Goal: Task Accomplishment & Management: Complete application form

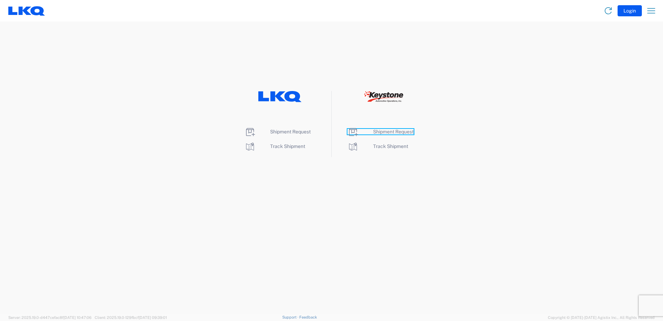
click at [395, 133] on span "Shipment Request" at bounding box center [393, 132] width 41 height 6
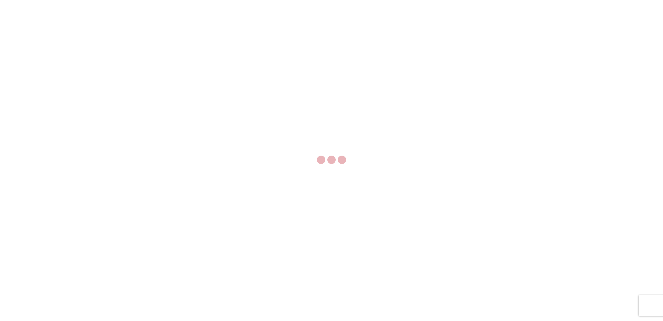
select select "FULL"
select select "LBS"
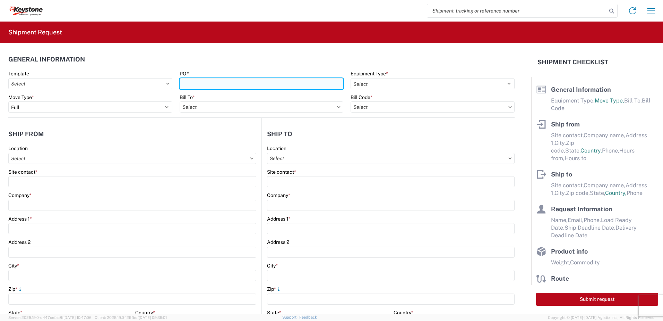
click at [267, 83] on input "PO#" at bounding box center [262, 83] width 164 height 11
type input "9"
type input "Mass [DATE]"
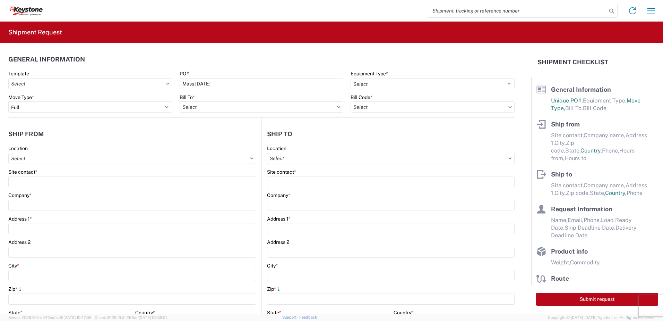
click at [387, 73] on div "Equipment Type *" at bounding box center [433, 73] width 164 height 6
click at [383, 84] on select "Select 53’ Dry Van Flatbed Dropdeck (van) Lowboy (flatbed) Rail" at bounding box center [433, 83] width 164 height 11
select select "STDV"
click at [351, 78] on select "Select 53’ Dry Van Flatbed Dropdeck (van) Lowboy (flatbed) Rail" at bounding box center [433, 83] width 164 height 11
click at [286, 101] on div "Bill To *" at bounding box center [262, 103] width 164 height 19
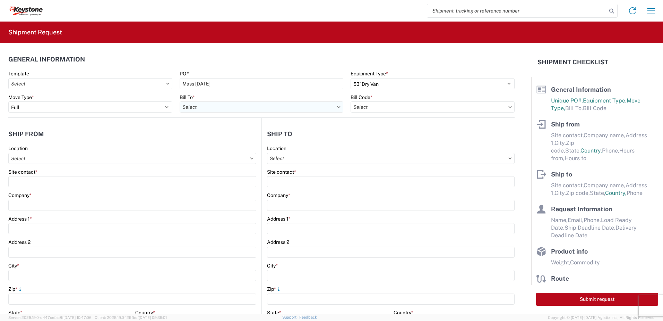
click at [281, 107] on input "text" at bounding box center [262, 106] width 164 height 11
type input "8432"
click at [220, 137] on div "8432 - KAO Logistics - [GEOGRAPHIC_DATA], [GEOGRAPHIC_DATA], [GEOGRAPHIC_DATA]" at bounding box center [283, 137] width 207 height 11
type input "8432 - KAO Logistics - [GEOGRAPHIC_DATA], [GEOGRAPHIC_DATA], [GEOGRAPHIC_DATA]"
click at [383, 107] on input "text" at bounding box center [433, 106] width 164 height 11
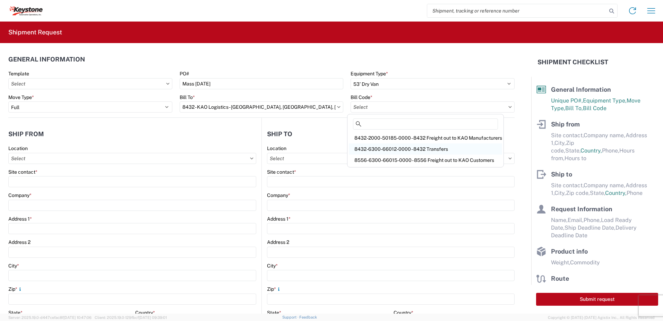
click at [388, 150] on div "8432-6300-66012-0000 - 8432 Transfers" at bounding box center [425, 148] width 153 height 11
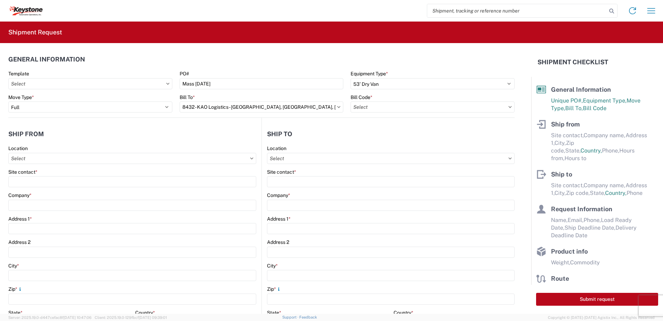
type input "8432-6300-66012-0000 - 8432 Transfers, 8432-6300-66012-0000 - 8432 Transfers"
click at [85, 161] on input "text" at bounding box center [132, 158] width 248 height 11
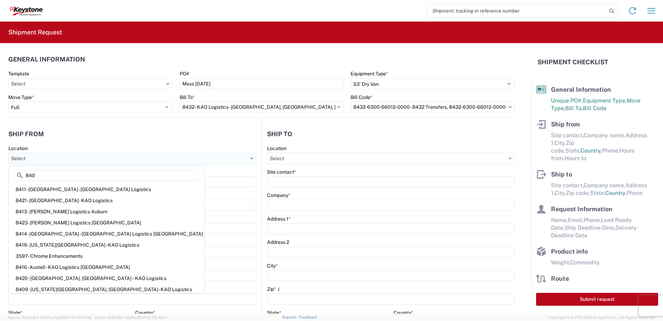
type input "8401"
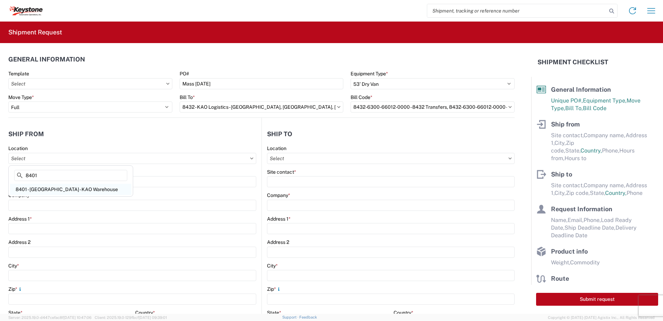
click at [55, 189] on div "8401 - [GEOGRAPHIC_DATA] - KAO Warehouse" at bounding box center [70, 189] width 121 height 11
type input "8401 - [GEOGRAPHIC_DATA] - KAO Warehouse"
type input "KAO"
type input "[STREET_ADDRESS][PERSON_NAME]"
type input "[GEOGRAPHIC_DATA]"
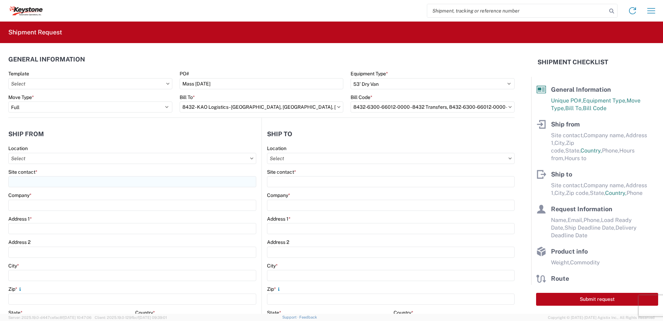
type input "18643"
select select "PA"
select select "US"
type input "07:00"
type input "17:00"
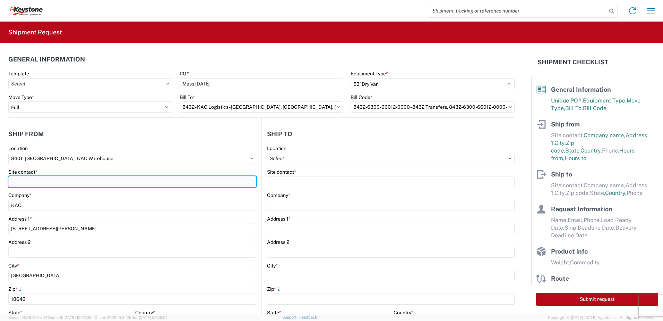
click at [46, 181] on input "Site contact *" at bounding box center [132, 181] width 248 height 11
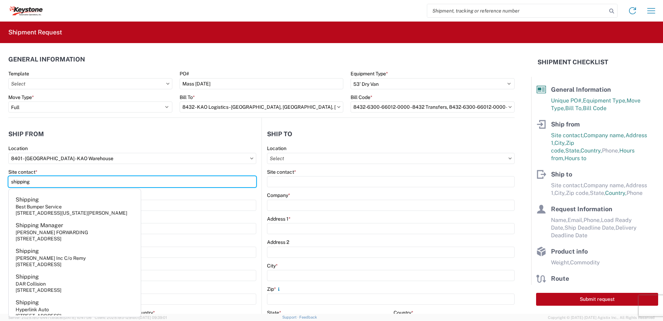
type input "shipping"
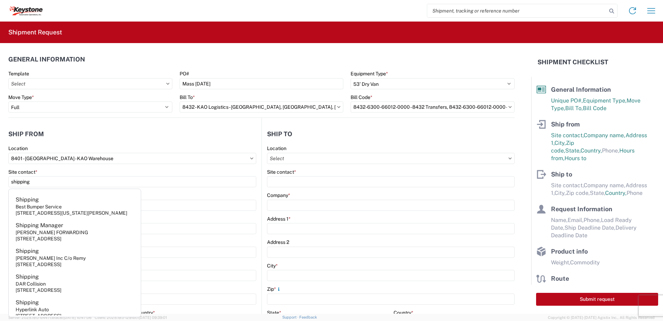
click at [77, 137] on header "Ship from" at bounding box center [134, 134] width 253 height 16
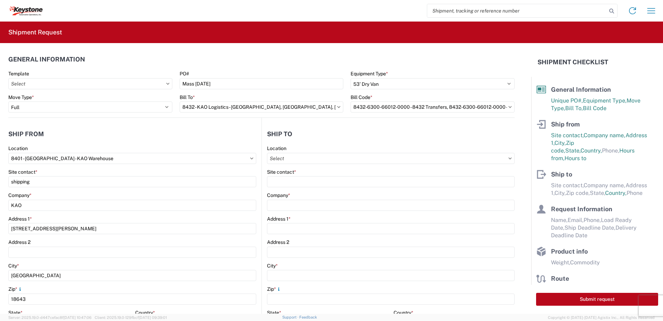
click at [278, 164] on agx-form-control-wrapper-v2 "Location" at bounding box center [391, 157] width 248 height 24
click at [276, 159] on input "text" at bounding box center [391, 158] width 248 height 11
type input "8413"
click at [304, 191] on div "8413 - [PERSON_NAME] Logistics Auburn" at bounding box center [326, 189] width 121 height 11
type input "8413 - [PERSON_NAME] Logistics Auburn"
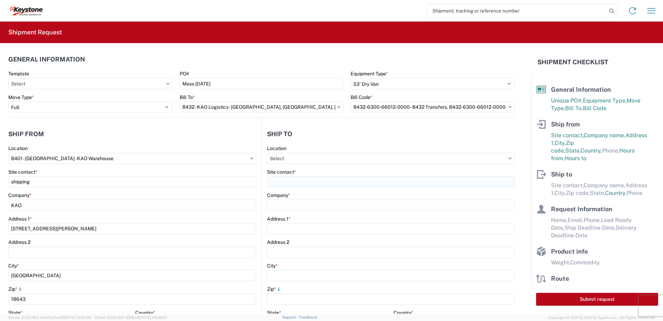
type input "KAO"
type input "[STREET_ADDRESS]"
type input "Sterling"
type input "01564"
select select "US"
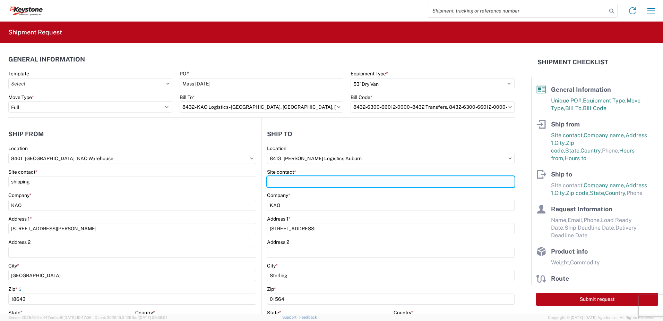
click at [297, 181] on input "Site contact *" at bounding box center [391, 181] width 248 height 11
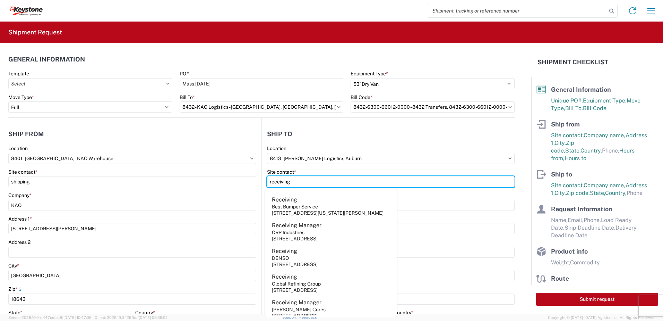
type input "receiving"
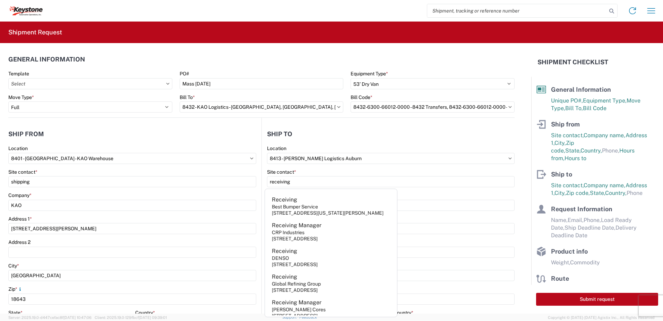
click at [327, 136] on header "Ship to" at bounding box center [388, 134] width 253 height 16
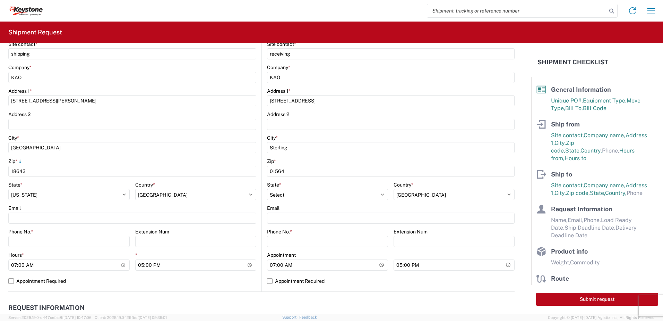
scroll to position [173, 0]
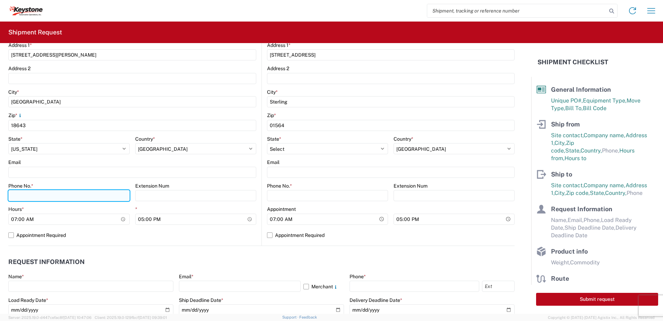
click at [33, 194] on input "Phone No. *" at bounding box center [68, 195] width 121 height 11
type input "5706554514"
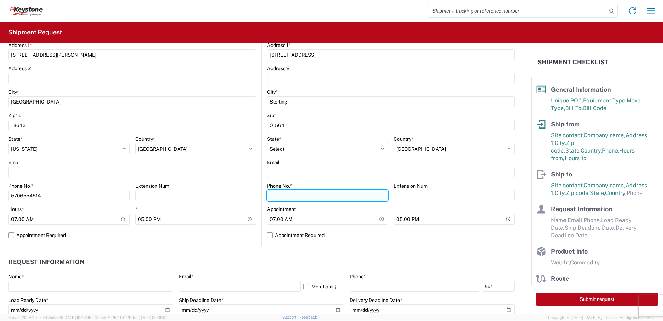
click at [313, 197] on input "Phone No. *" at bounding box center [327, 195] width 121 height 11
type input "5706554514"
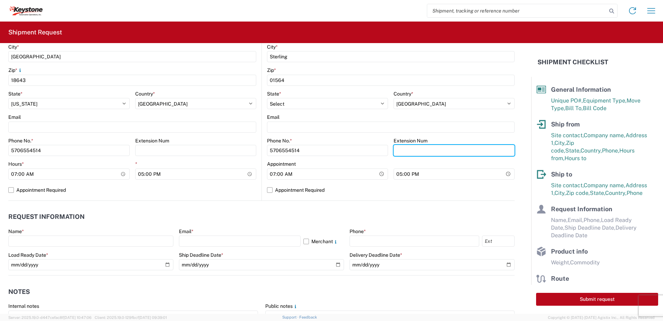
scroll to position [278, 0]
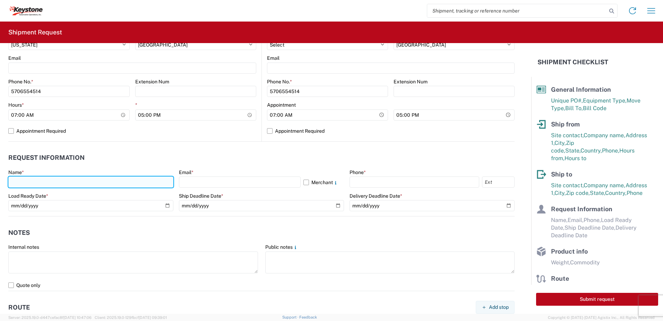
click at [48, 180] on input "text" at bounding box center [90, 181] width 165 height 11
type input "[PERSON_NAME]"
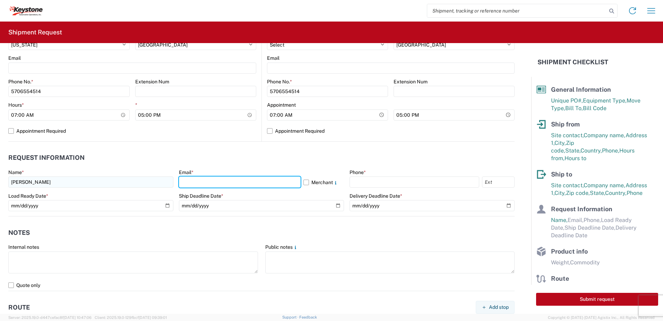
type input "`"
type input "[EMAIL_ADDRESS][DOMAIN_NAME]"
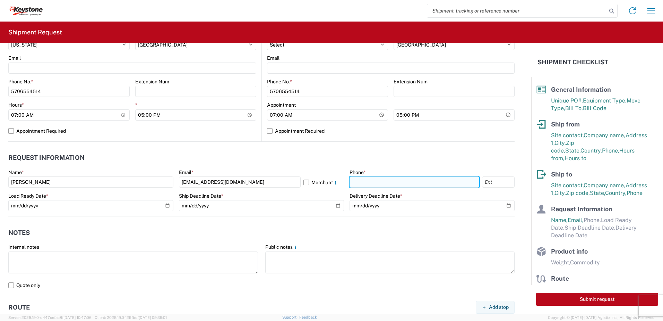
click at [380, 181] on input "text" at bounding box center [415, 181] width 130 height 11
type input "5706554514"
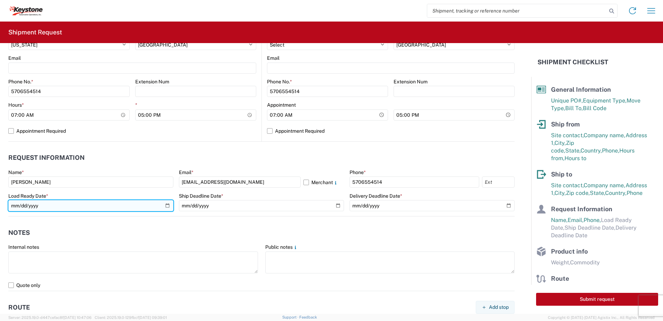
click at [167, 204] on input "date" at bounding box center [90, 205] width 165 height 11
type input "[DATE]"
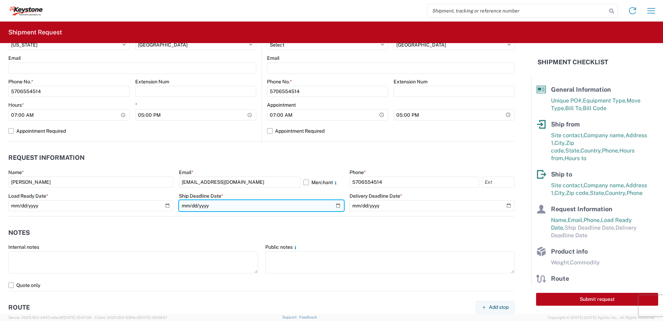
click at [335, 206] on input "date" at bounding box center [261, 205] width 165 height 11
type input "[DATE]"
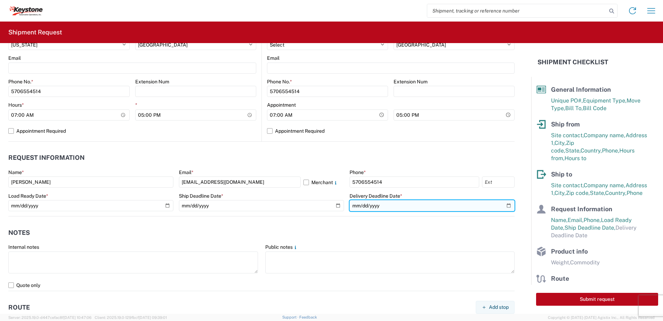
click at [503, 205] on input "date" at bounding box center [432, 205] width 165 height 11
type input "[DATE]"
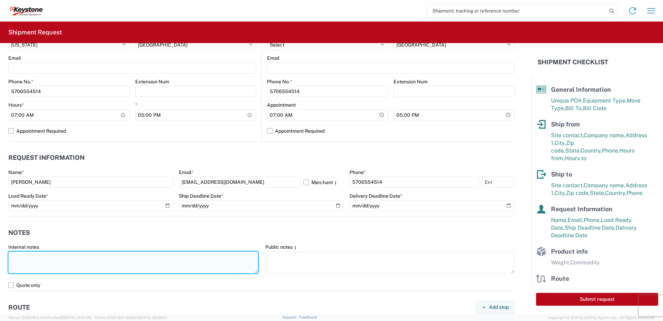
click at [41, 264] on textarea at bounding box center [133, 262] width 250 height 22
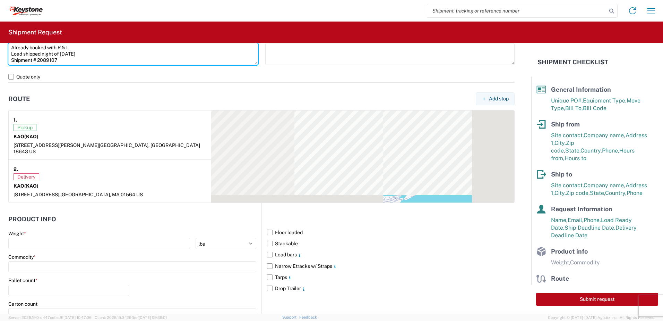
scroll to position [555, 0]
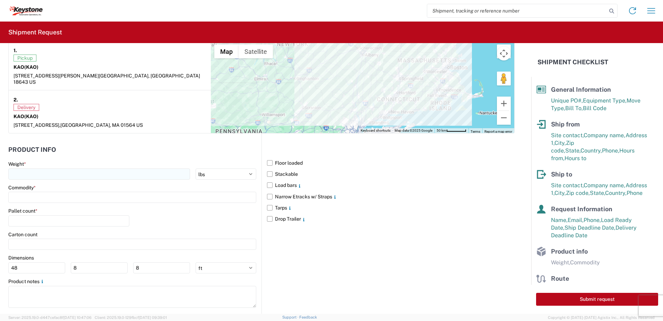
type textarea "Already booked with R & L Load shipped night of [DATE] Shipment # 2089107"
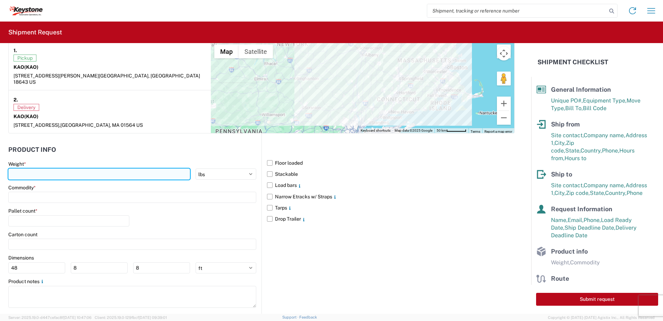
click at [39, 169] on input "number" at bounding box center [99, 173] width 182 height 11
type input "28000"
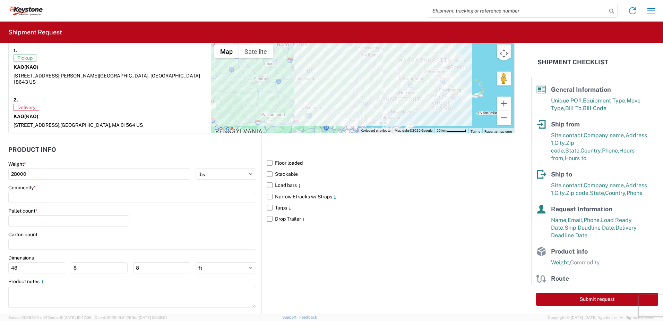
click at [56, 184] on div "Commodity *" at bounding box center [132, 187] width 248 height 6
click at [52, 184] on div "Commodity *" at bounding box center [132, 187] width 248 height 6
click at [51, 191] on input at bounding box center [132, 196] width 248 height 11
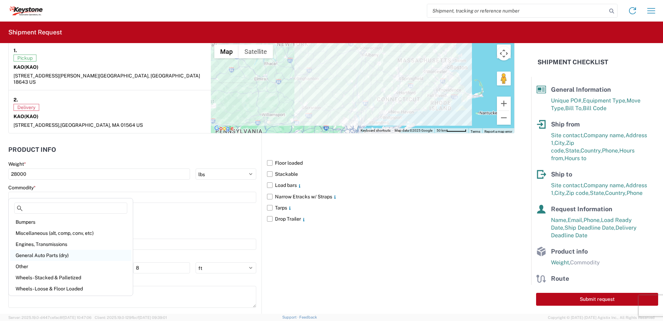
click at [50, 250] on div "General Auto Parts (dry)" at bounding box center [70, 254] width 121 height 11
type input "General Auto Parts (dry)"
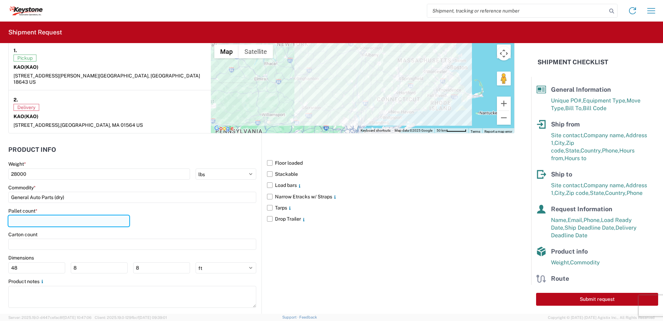
click at [44, 219] on input "number" at bounding box center [68, 220] width 121 height 11
type input "20"
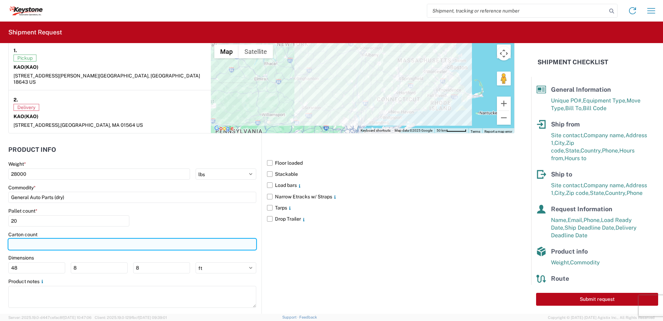
click at [195, 238] on input "number" at bounding box center [132, 243] width 248 height 11
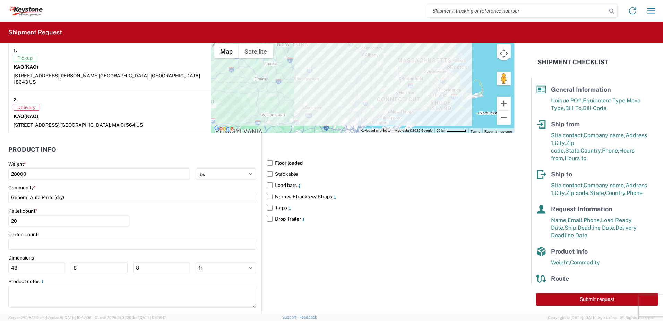
click at [181, 210] on div "Pallet count * 20" at bounding box center [132, 219] width 248 height 24
click at [601, 297] on button "Submit request" at bounding box center [597, 298] width 122 height 13
select select "US"
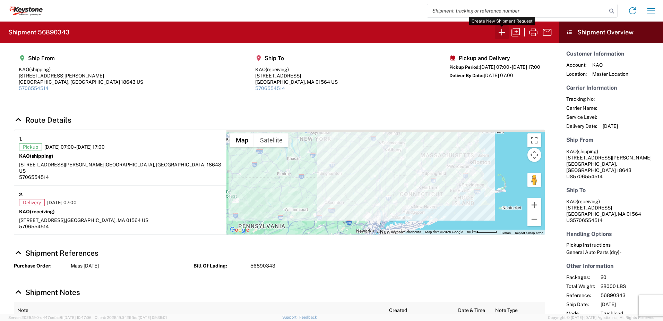
click at [501, 34] on icon "button" at bounding box center [501, 32] width 11 height 11
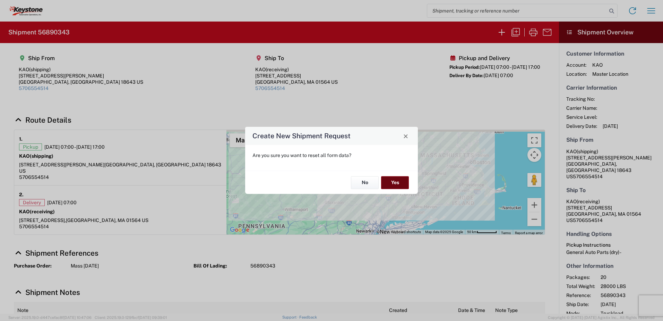
click at [399, 186] on button "Yes" at bounding box center [395, 182] width 28 height 13
select select "FULL"
select select "US"
select select "LBS"
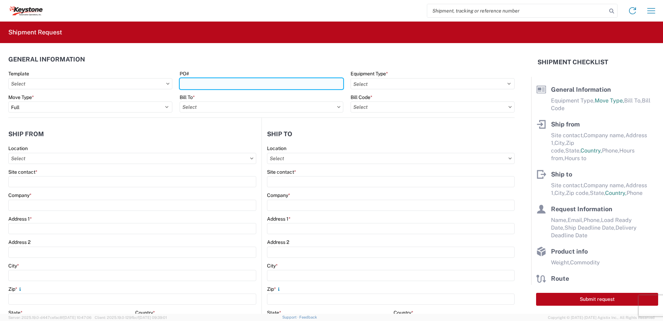
click at [224, 80] on input "PO#" at bounding box center [262, 83] width 164 height 11
type input "Mass [DATE]"
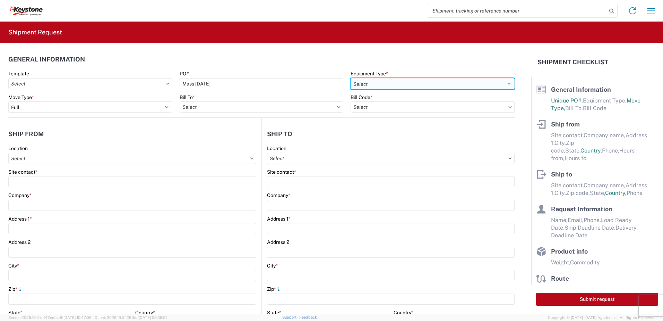
click at [381, 82] on select "Select 53’ Dry Van Flatbed Dropdeck (van) Lowboy (flatbed) Rail" at bounding box center [433, 83] width 164 height 11
select select "STDV"
click at [351, 78] on select "Select 53’ Dry Van Flatbed Dropdeck (van) Lowboy (flatbed) Rail" at bounding box center [433, 83] width 164 height 11
click at [248, 111] on input "text" at bounding box center [262, 106] width 164 height 11
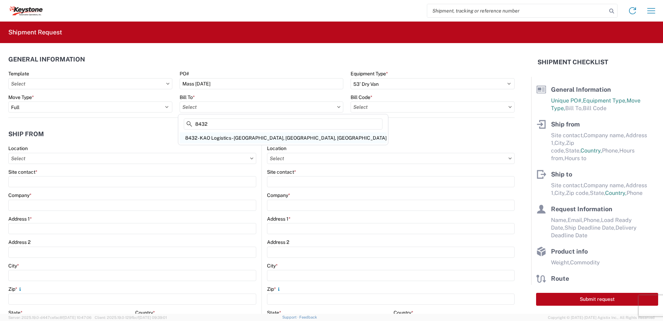
type input "8432"
click at [225, 139] on div "8432 - KAO Logistics - [GEOGRAPHIC_DATA], [GEOGRAPHIC_DATA], [GEOGRAPHIC_DATA]" at bounding box center [283, 137] width 207 height 11
type input "8432 - KAO Logistics - [GEOGRAPHIC_DATA], [GEOGRAPHIC_DATA], [GEOGRAPHIC_DATA]"
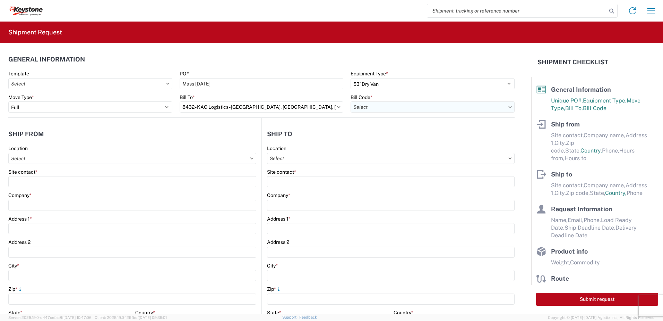
click at [397, 103] on input "text" at bounding box center [433, 106] width 164 height 11
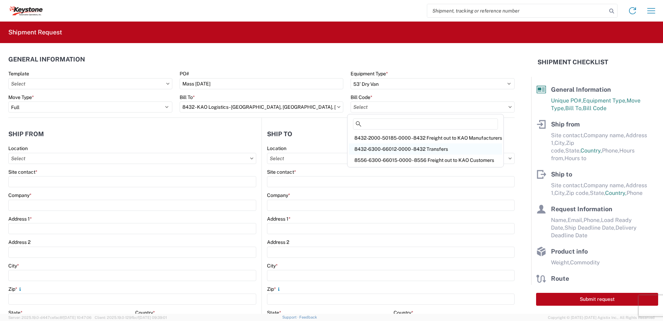
click at [392, 144] on div "8432-6300-66012-0000 - 8432 Transfers" at bounding box center [425, 148] width 153 height 11
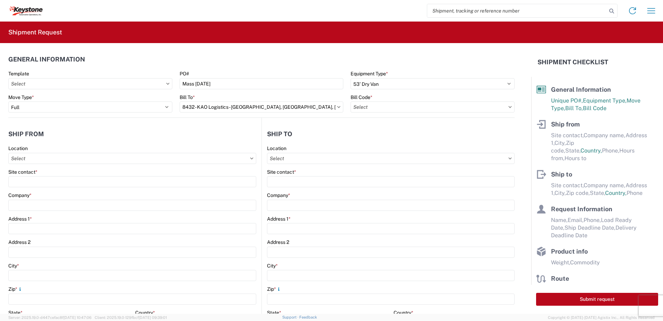
type input "8432-6300-66012-0000 - 8432 Transfers, 8432-6300-66012-0000 - 8432 Transfers"
click at [73, 163] on input "text" at bounding box center [132, 158] width 248 height 11
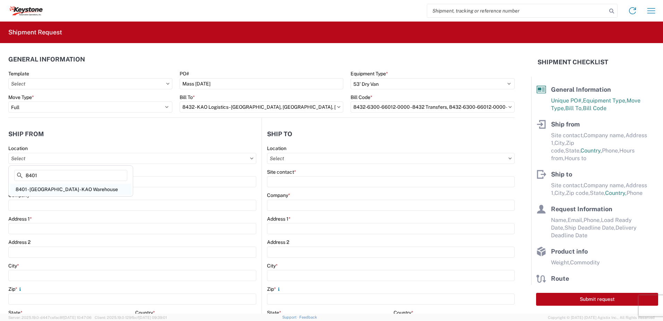
type input "8401"
click at [73, 192] on div "8401 - [GEOGRAPHIC_DATA] - KAO Warehouse" at bounding box center [70, 189] width 121 height 11
type input "8401 - [GEOGRAPHIC_DATA] - KAO Warehouse"
type input "KAO"
type input "[STREET_ADDRESS][PERSON_NAME]"
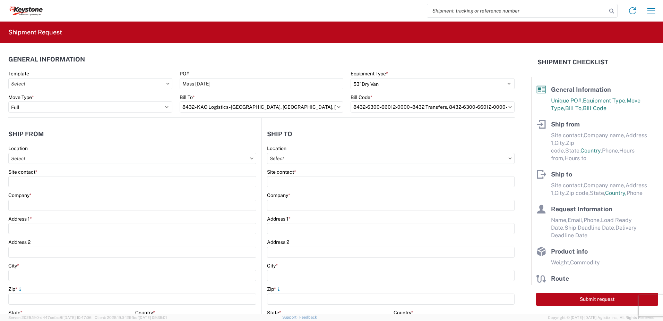
type input "[GEOGRAPHIC_DATA]"
type input "18643"
select select "PA"
type input "07:00"
type input "17:00"
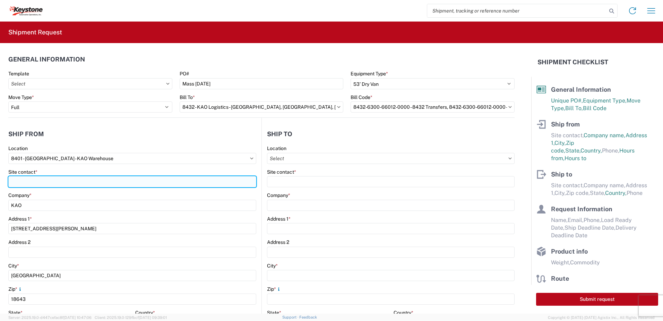
click at [30, 186] on input "Site contact *" at bounding box center [132, 181] width 248 height 11
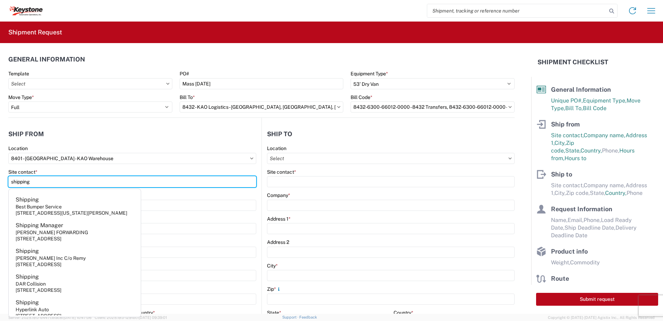
type input "shipping"
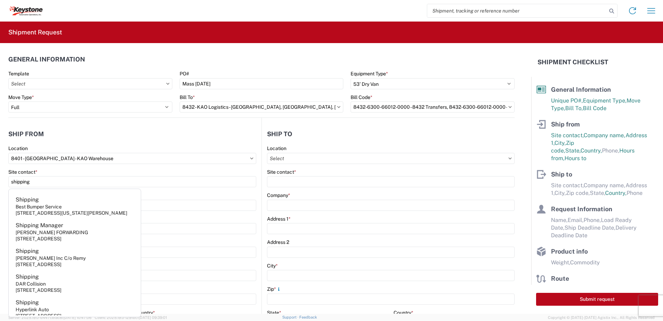
click at [75, 130] on header "Ship from" at bounding box center [134, 134] width 253 height 16
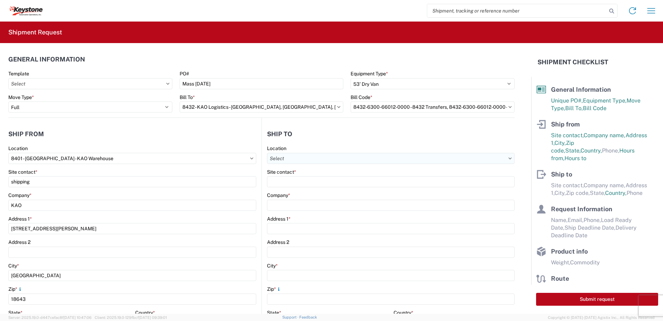
click at [321, 159] on input "text" at bounding box center [391, 158] width 248 height 11
type input "8413"
click at [344, 188] on div "8413 - [PERSON_NAME] Logistics Auburn" at bounding box center [326, 189] width 121 height 11
type input "8413 - [PERSON_NAME] Logistics Auburn"
type input "KAO"
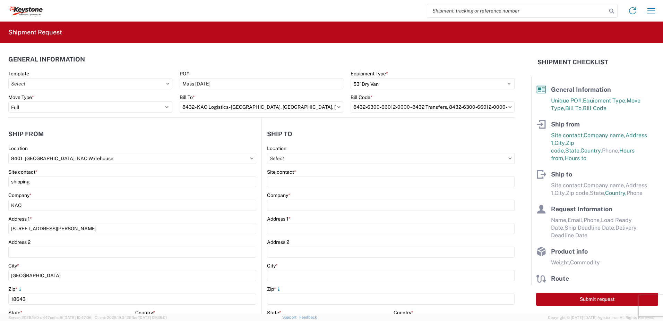
type input "[STREET_ADDRESS]"
type input "Sterling"
type input "01564"
select select "MA"
select select "US"
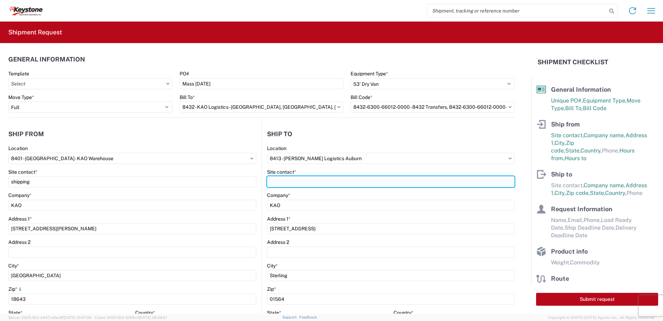
click at [321, 183] on input "Site contact *" at bounding box center [391, 181] width 248 height 11
type input "receivng"
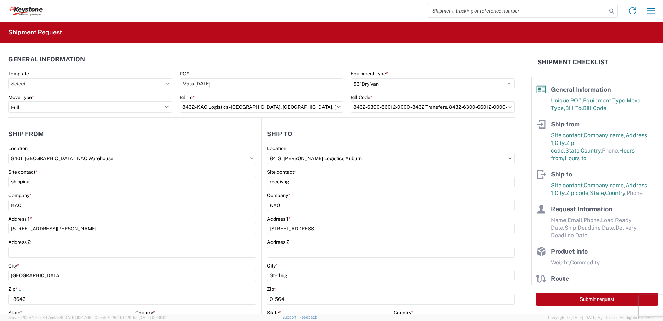
click at [299, 138] on header "Ship to" at bounding box center [388, 134] width 253 height 16
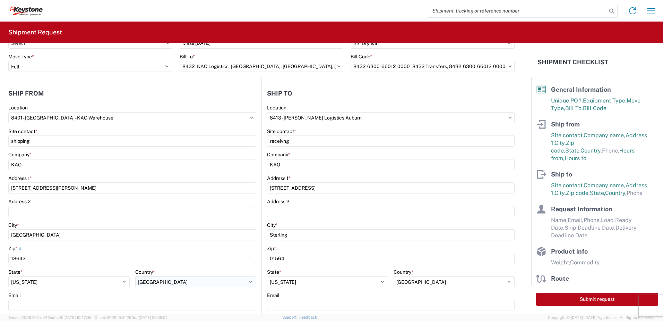
scroll to position [139, 0]
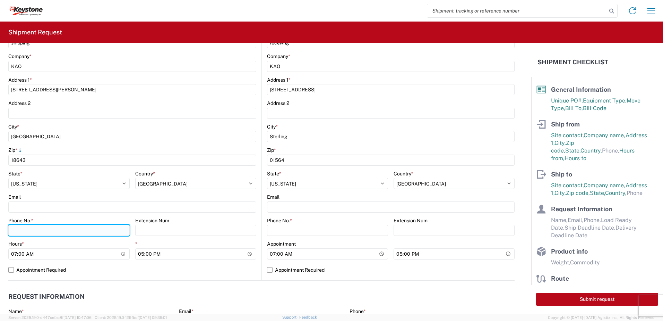
click at [44, 228] on input "Phone No. *" at bounding box center [68, 229] width 121 height 11
type input "5706554514"
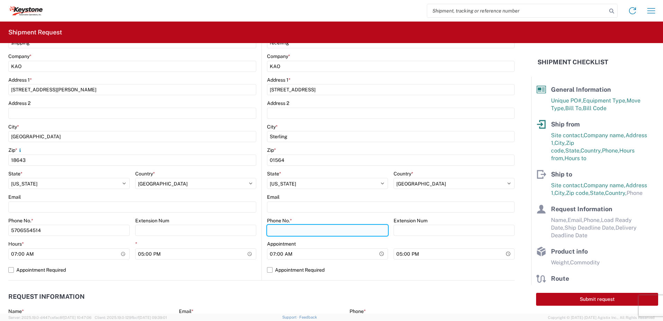
click at [285, 231] on input "Phone No. *" at bounding box center [327, 229] width 121 height 11
type input "5706554514"
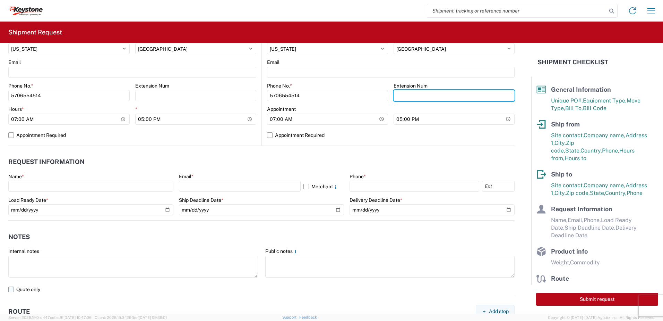
scroll to position [312, 0]
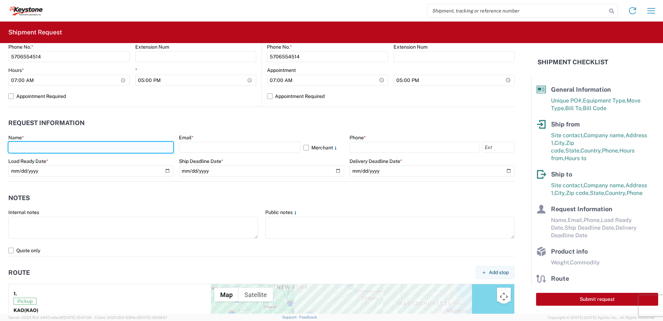
click at [34, 149] on input "text" at bounding box center [90, 147] width 165 height 11
type input "[PERSON_NAME]"
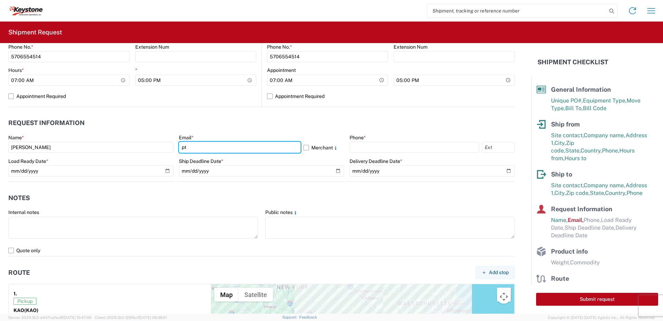
type input "[EMAIL_ADDRESS][DOMAIN_NAME]"
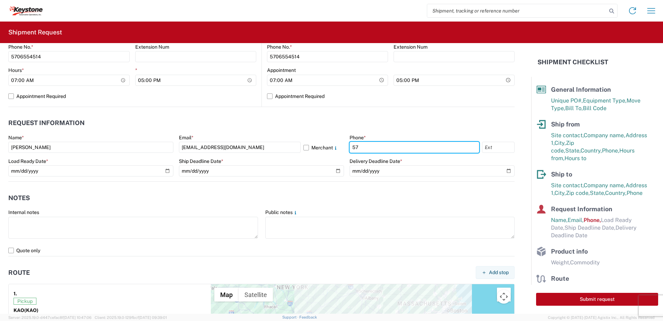
type input "5706554514"
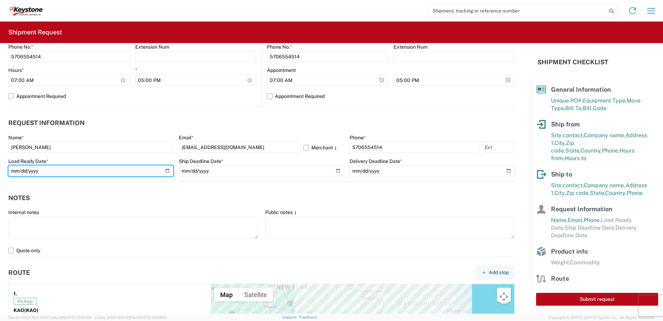
click at [166, 173] on input "date" at bounding box center [90, 170] width 165 height 11
type input "[DATE]"
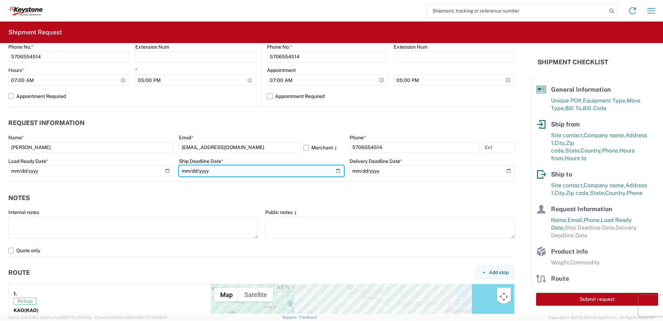
click at [336, 171] on input "date" at bounding box center [261, 170] width 165 height 11
type input "[DATE]"
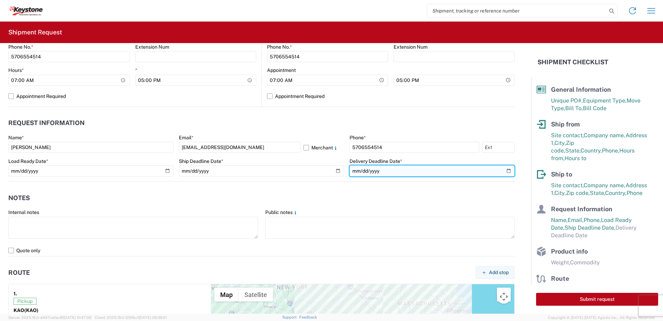
click at [505, 171] on input "date" at bounding box center [432, 170] width 165 height 11
type input "[DATE]"
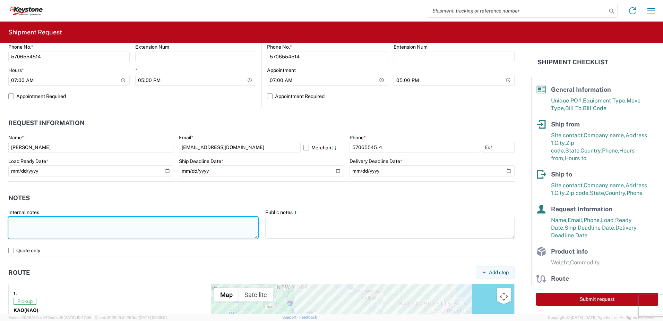
click at [128, 228] on textarea at bounding box center [133, 227] width 250 height 22
type textarea "Already booked with R & L Load shipped night of [DATE]"
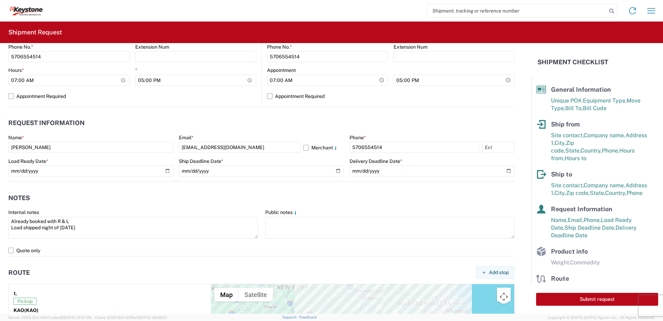
click at [96, 201] on header "Notes" at bounding box center [261, 198] width 506 height 16
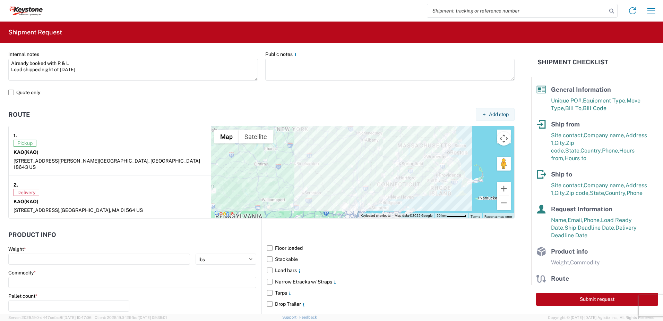
scroll to position [520, 0]
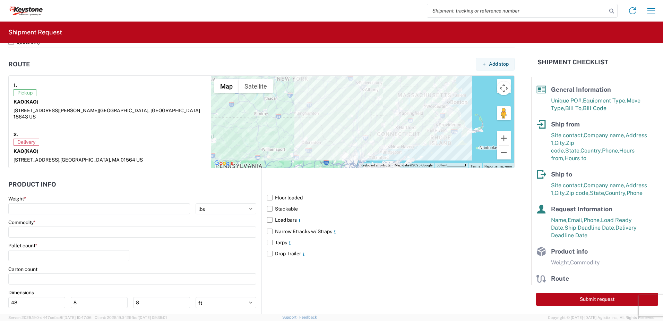
click at [47, 209] on main "Weight * kgs lbs Commodity * Pallet count * Carton count Dimensions 48 8 8 ft i…" at bounding box center [134, 271] width 253 height 153
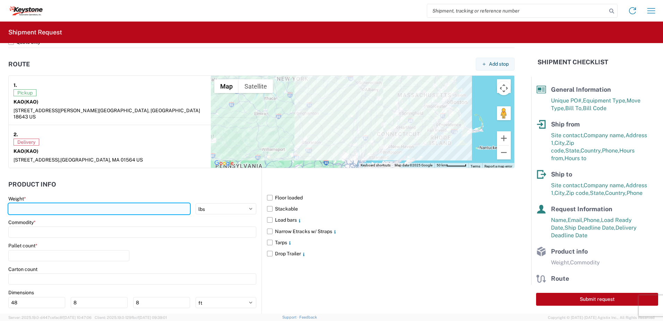
click at [46, 205] on input "number" at bounding box center [99, 208] width 182 height 11
type input "28000"
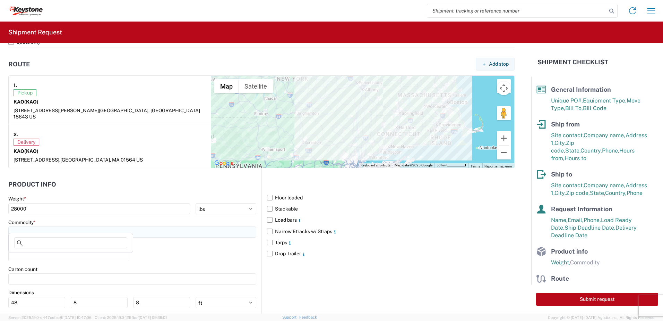
click at [60, 228] on input at bounding box center [132, 231] width 248 height 11
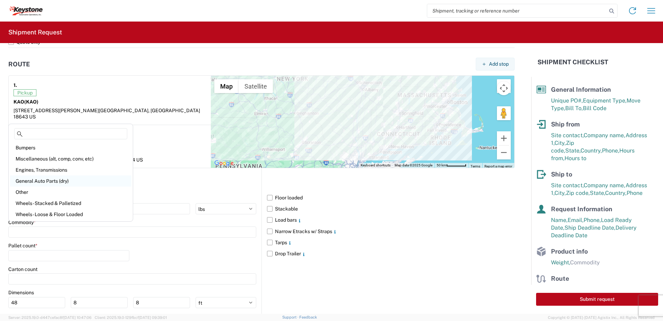
click at [50, 184] on div "General Auto Parts (dry)" at bounding box center [70, 180] width 121 height 11
type input "General Auto Parts (dry)"
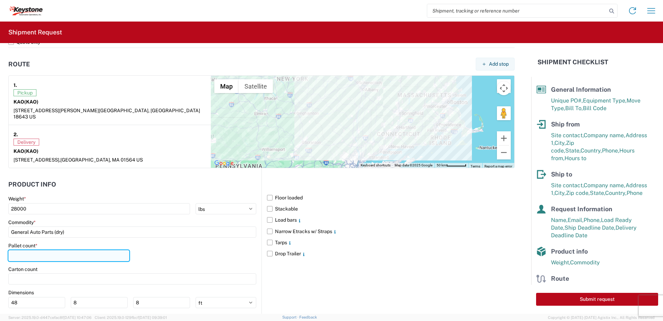
click at [33, 254] on input "number" at bounding box center [68, 255] width 121 height 11
type input "21"
click at [186, 252] on div "Pallet count * 21" at bounding box center [132, 254] width 248 height 24
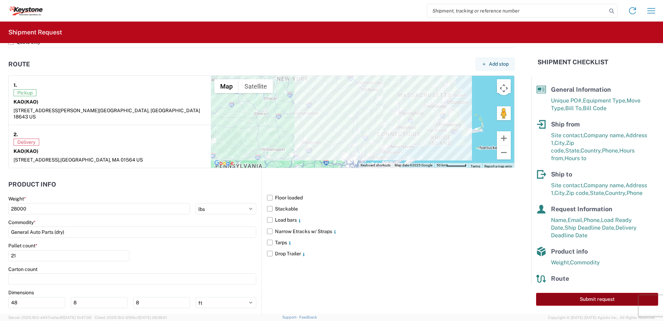
click at [595, 298] on button "Submit request" at bounding box center [597, 298] width 122 height 13
select select "PA"
select select "US"
